Goal: Task Accomplishment & Management: Manage account settings

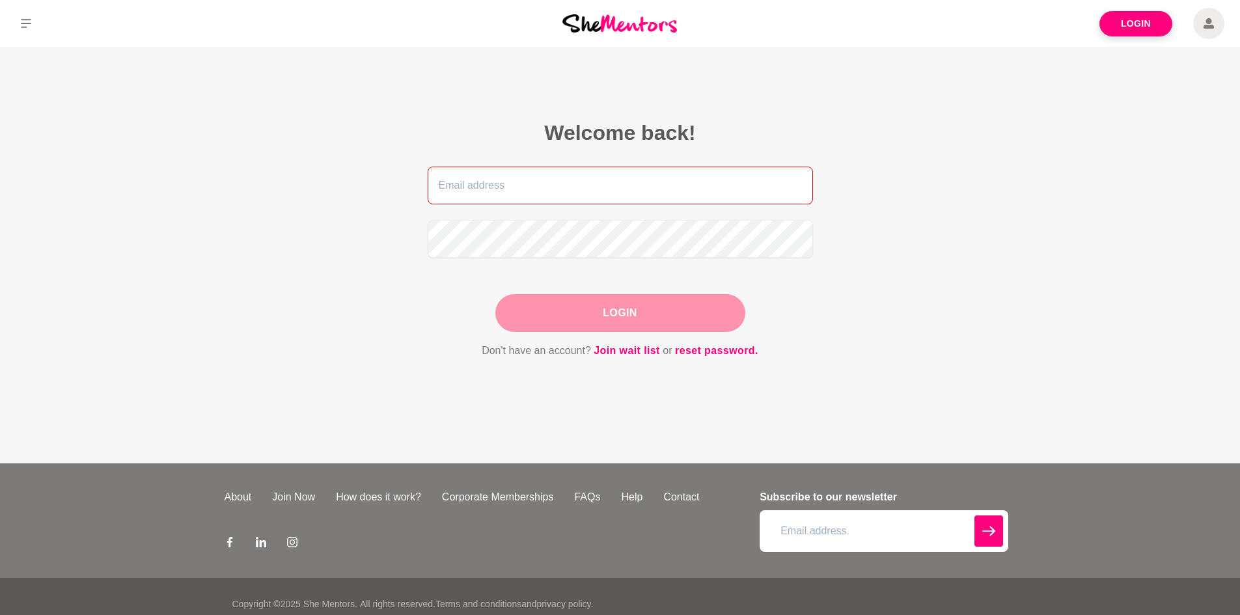
click at [519, 191] on input "email" at bounding box center [620, 186] width 385 height 38
type input "[EMAIL_ADDRESS][DOMAIN_NAME]"
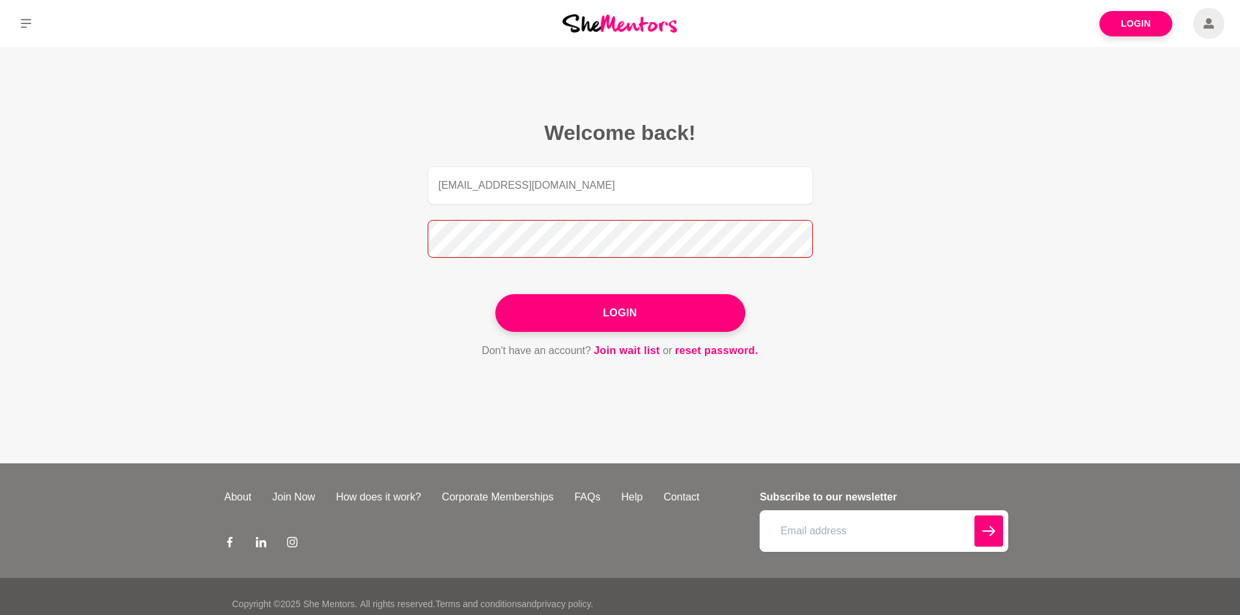
click at [496, 294] on button "Login" at bounding box center [621, 313] width 250 height 38
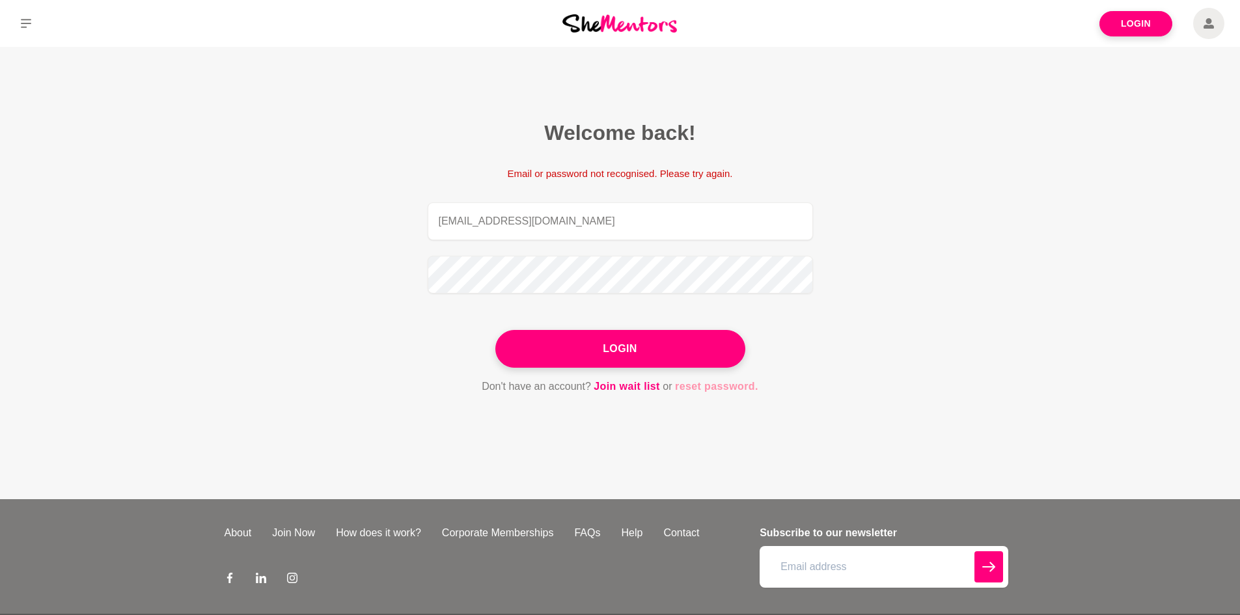
click at [709, 384] on link "reset password." at bounding box center [716, 386] width 83 height 17
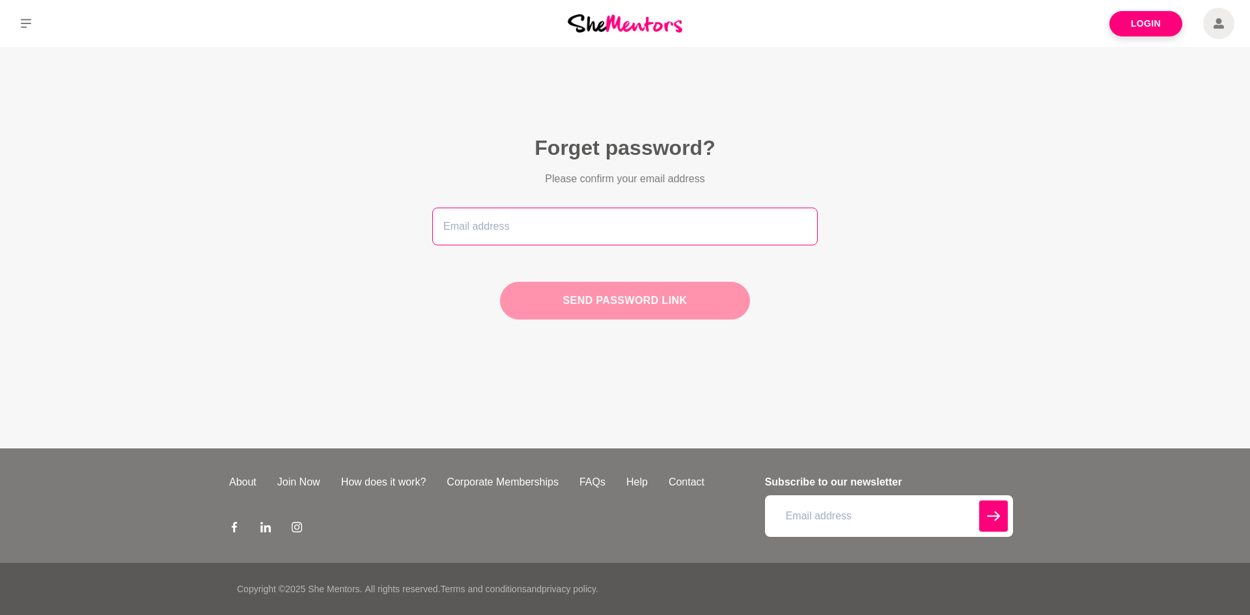
click at [587, 227] on input "email" at bounding box center [624, 227] width 385 height 38
type input "[EMAIL_ADDRESS][DOMAIN_NAME]"
click at [567, 310] on button "Send password link" at bounding box center [625, 301] width 250 height 38
